Goal: Task Accomplishment & Management: Manage account settings

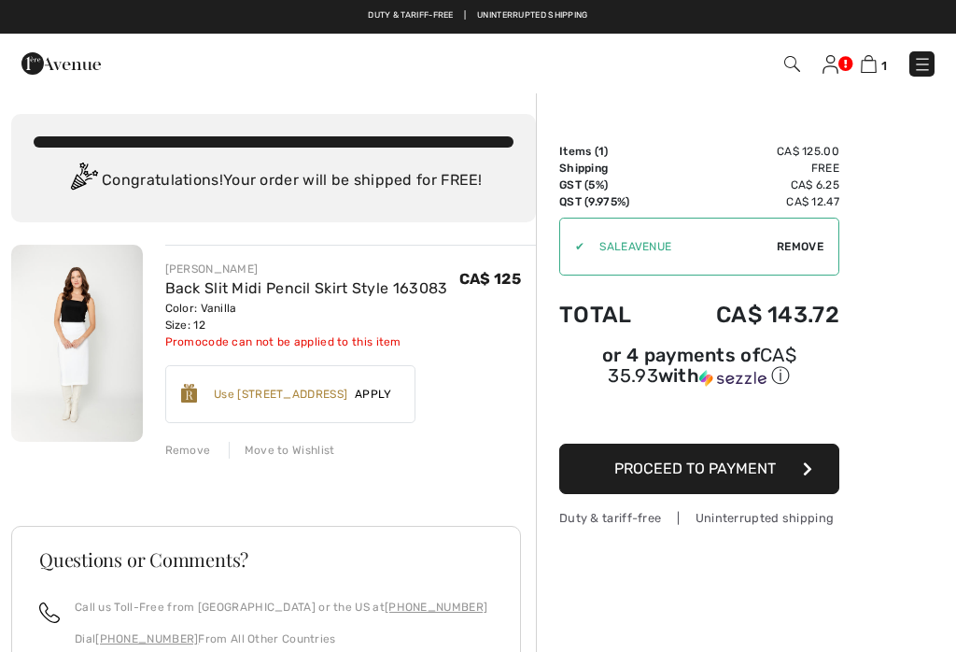
click at [86, 333] on img at bounding box center [77, 343] width 132 height 197
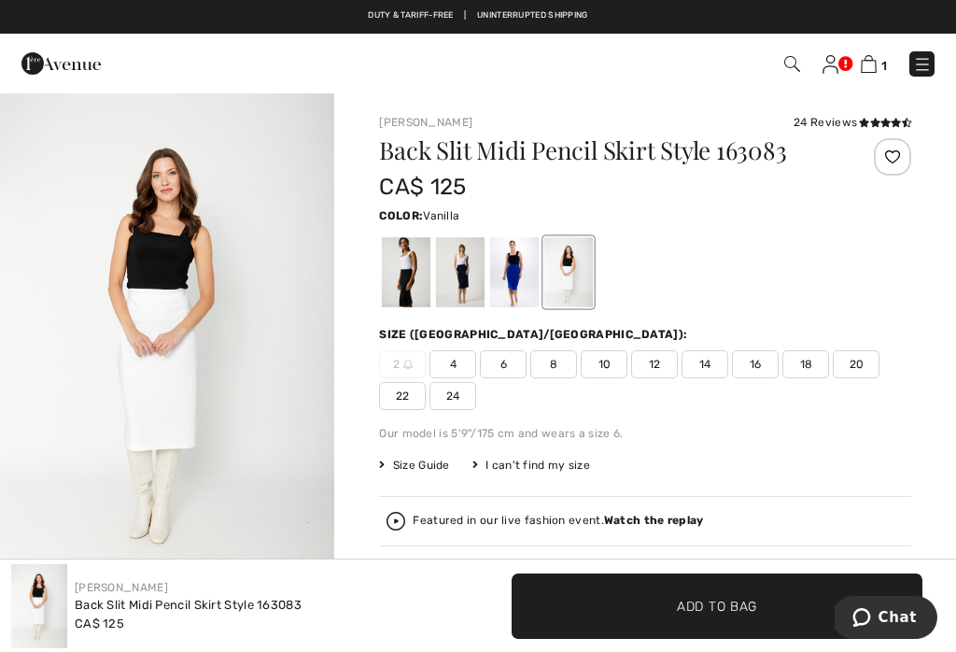
click at [931, 57] on img at bounding box center [922, 64] width 19 height 19
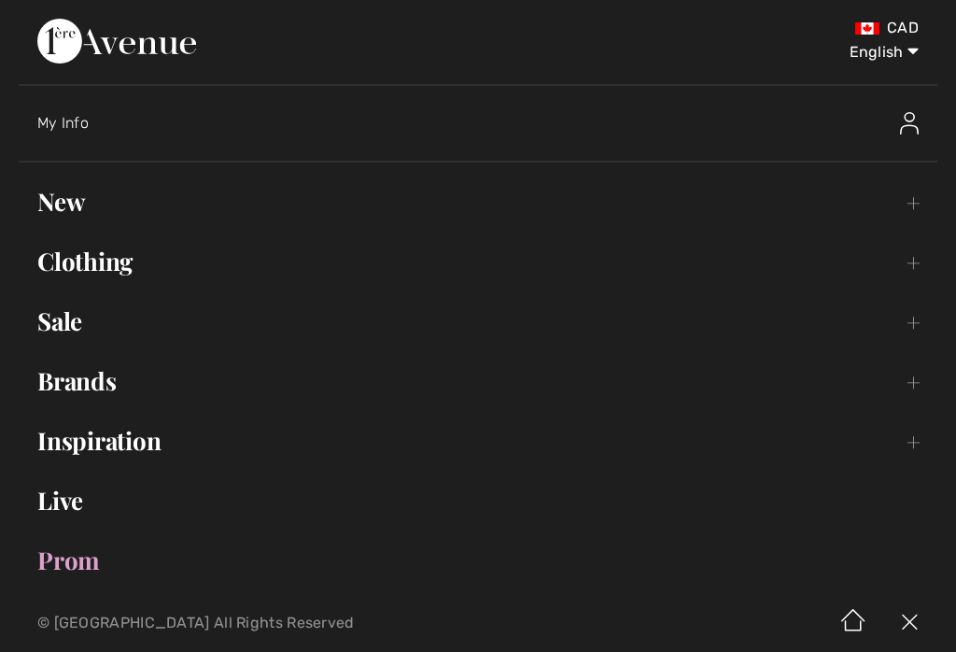
click at [871, 21] on select "English Français" at bounding box center [870, 49] width 97 height 56
select select "[URL][DOMAIN_NAME]"
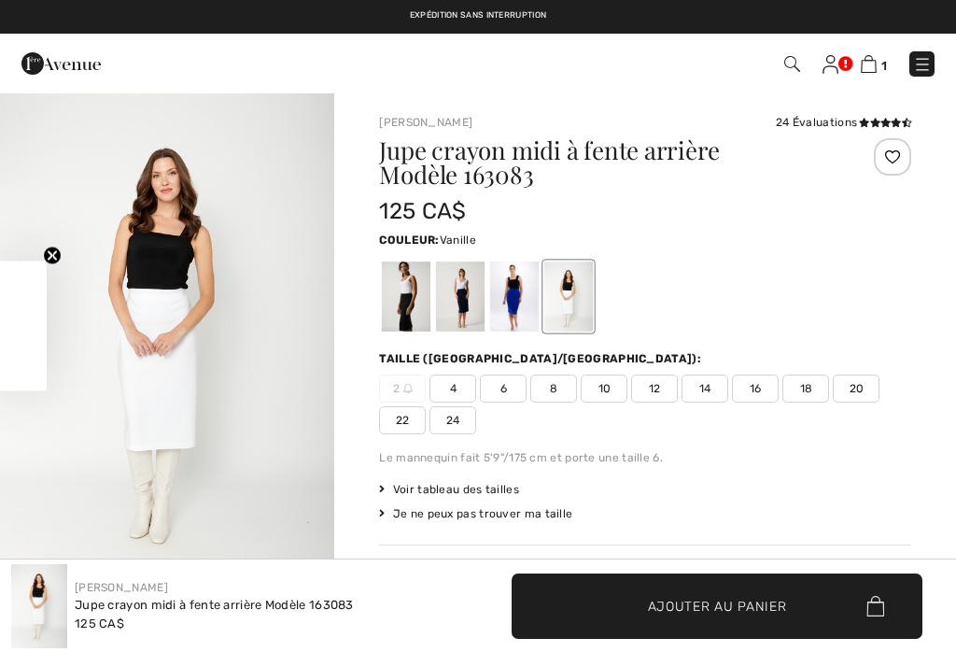
scroll to position [237, 0]
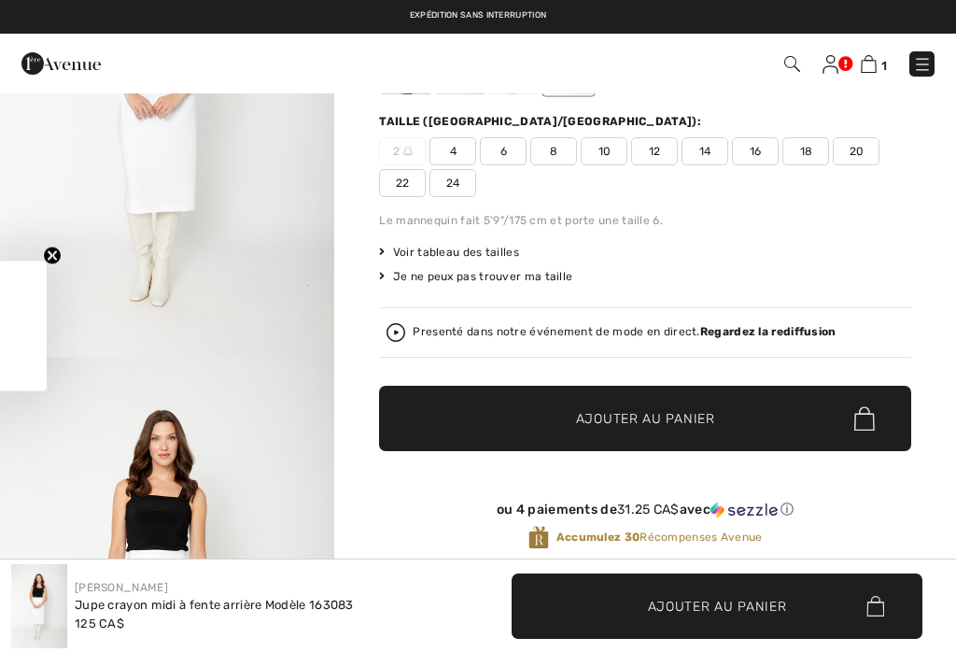
checkbox input "true"
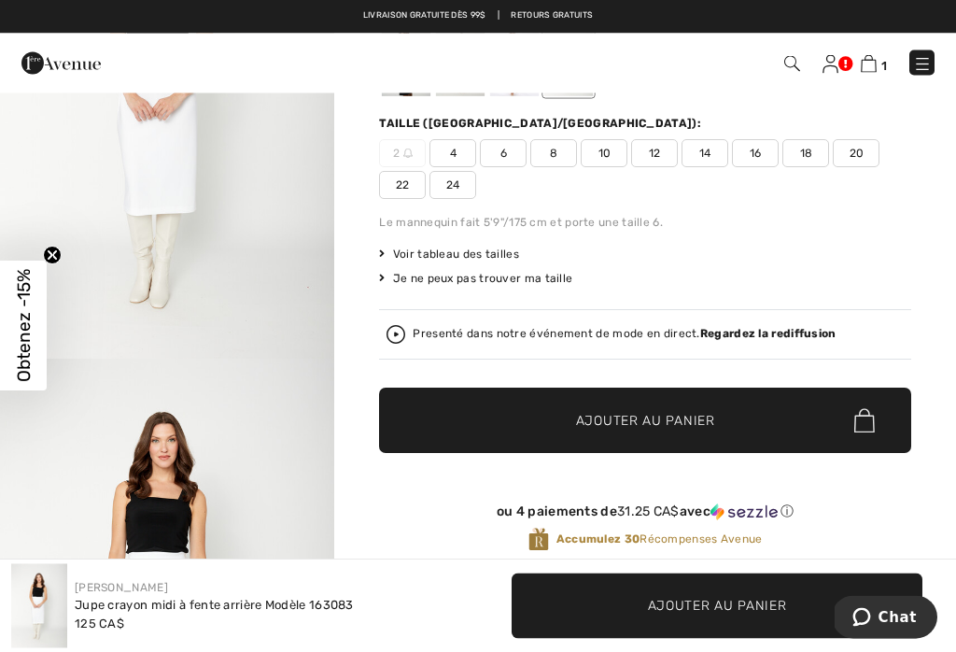
scroll to position [0, 0]
